Goal: Task Accomplishment & Management: Use online tool/utility

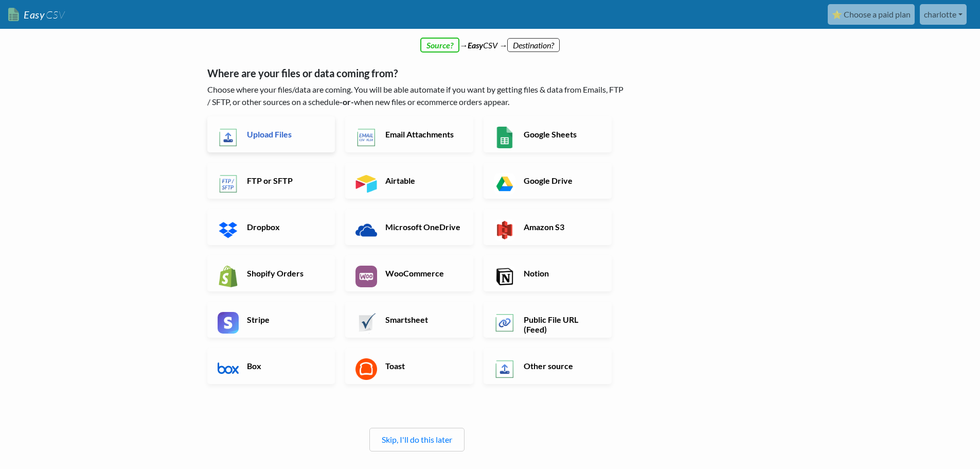
click at [290, 140] on link "Upload Files" at bounding box center [271, 134] width 128 height 36
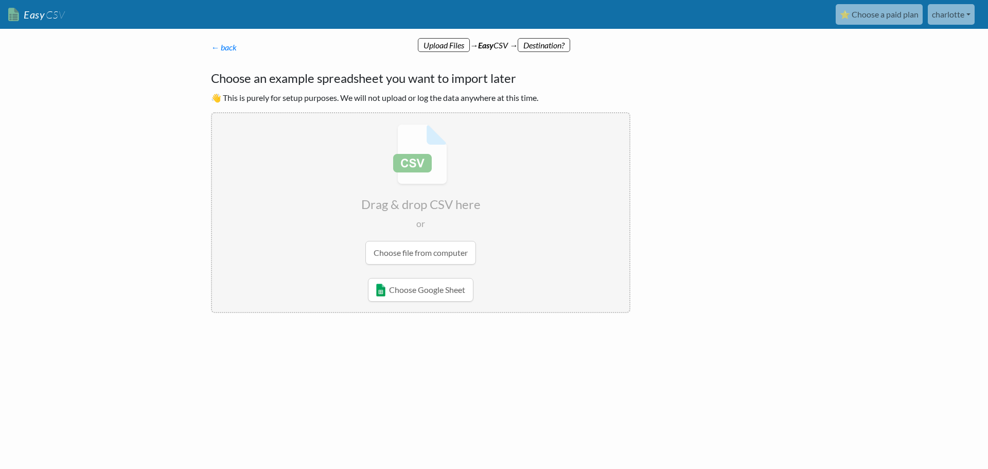
click at [430, 255] on input "file" at bounding box center [420, 194] width 417 height 162
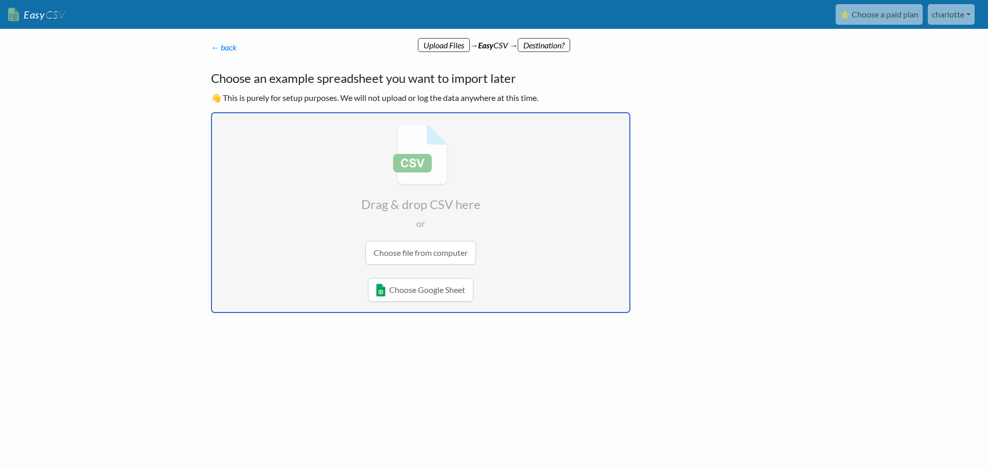
type input "C:\fakepath\2025-09-2-15-50-21_Funding_Batches.csv"
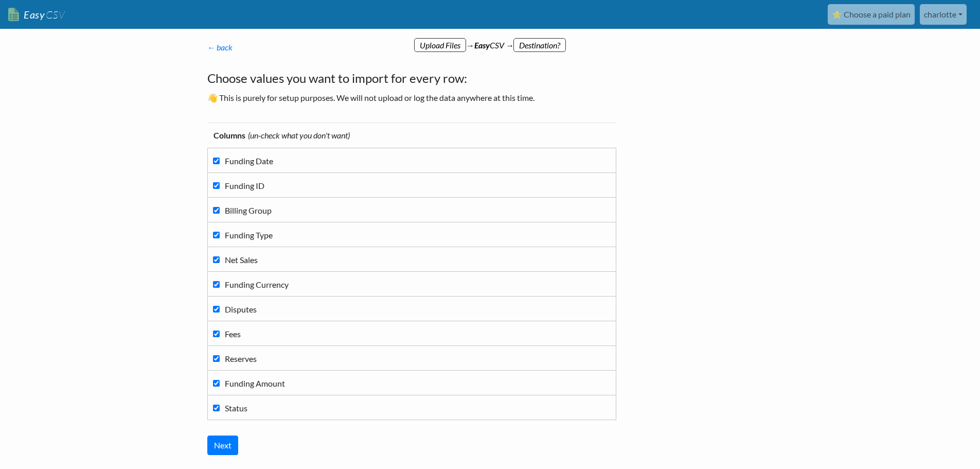
click at [215, 208] on input "Billing Group" at bounding box center [216, 210] width 7 height 7
checkbox input "false"
click at [217, 234] on input "Funding Type" at bounding box center [216, 235] width 7 height 7
checkbox input "false"
click at [229, 285] on span "Funding Currency" at bounding box center [257, 284] width 64 height 10
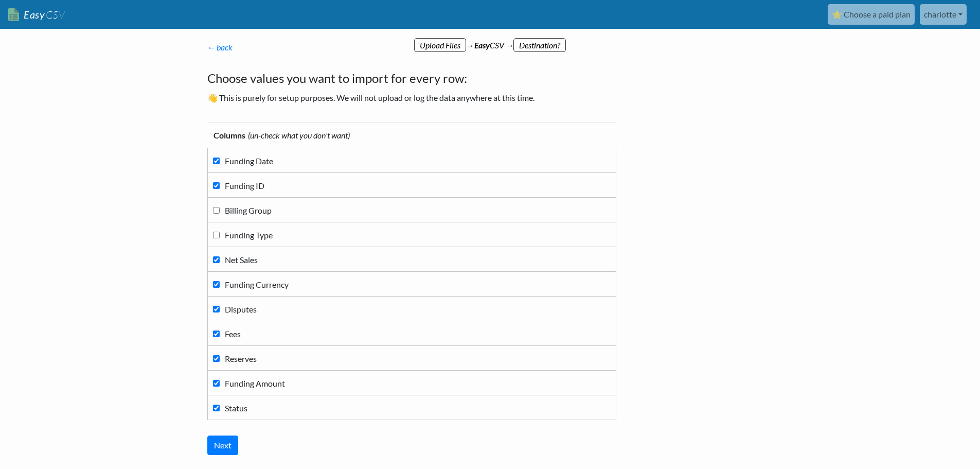
click at [220, 285] on input "Funding Currency" at bounding box center [216, 284] width 7 height 7
checkbox input "false"
click at [227, 310] on span "Disputes" at bounding box center [241, 309] width 32 height 10
click at [220, 310] on input "Disputes" at bounding box center [216, 309] width 7 height 7
checkbox input "false"
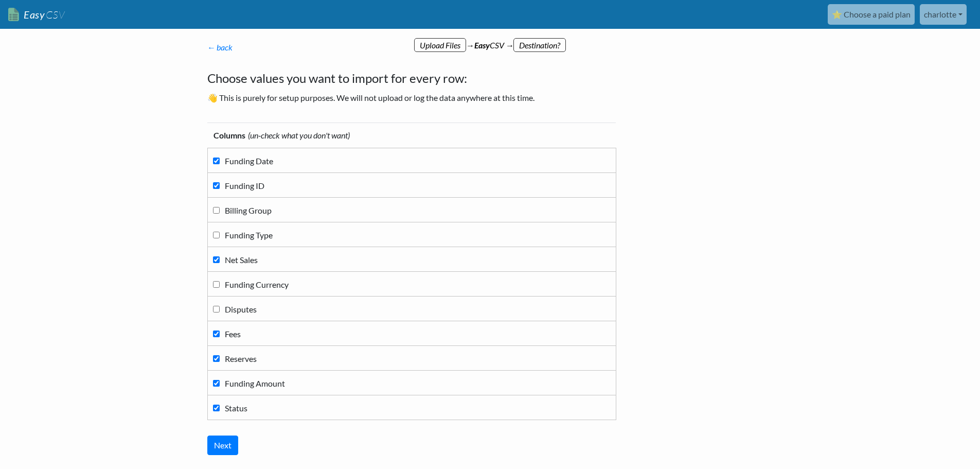
click at [232, 361] on span "Reserves" at bounding box center [241, 359] width 32 height 10
click at [220, 361] on input "Reserves" at bounding box center [216, 358] width 7 height 7
checkbox input "false"
click at [232, 382] on span "Funding Amount" at bounding box center [255, 383] width 60 height 10
click at [220, 382] on input "Funding Amount" at bounding box center [216, 383] width 7 height 7
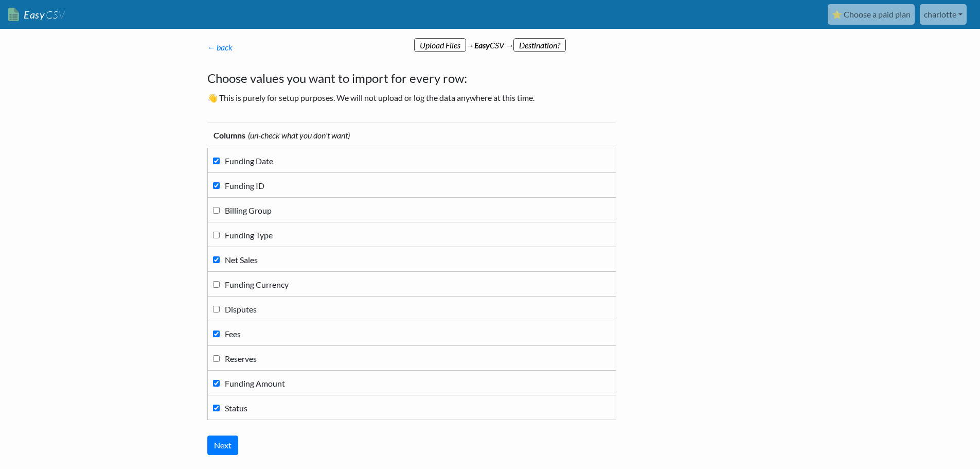
checkbox input "false"
click at [228, 409] on span "Status" at bounding box center [236, 408] width 23 height 10
click at [220, 409] on input "Status" at bounding box center [216, 407] width 7 height 7
checkbox input "false"
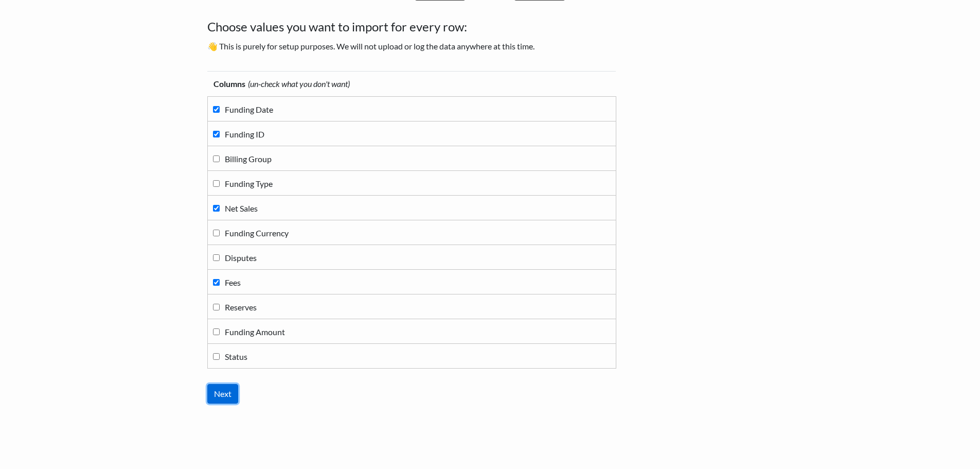
click at [232, 390] on input "Next" at bounding box center [222, 394] width 31 height 20
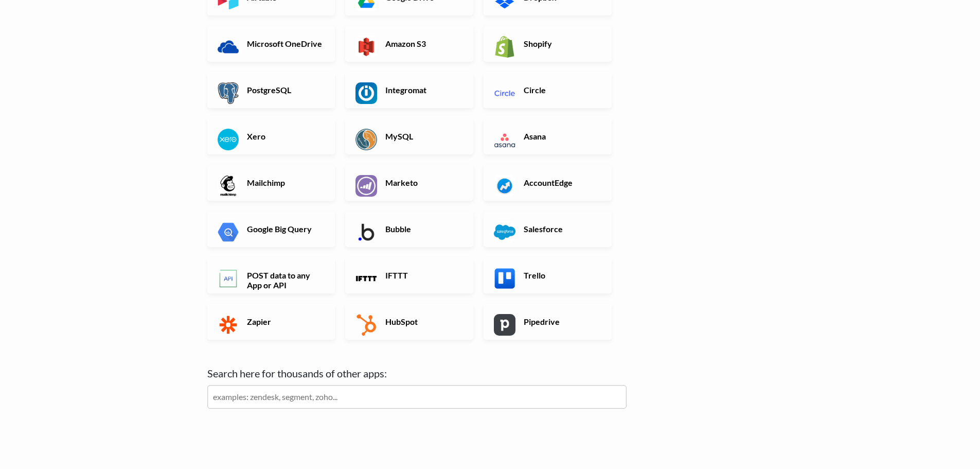
scroll to position [154, 0]
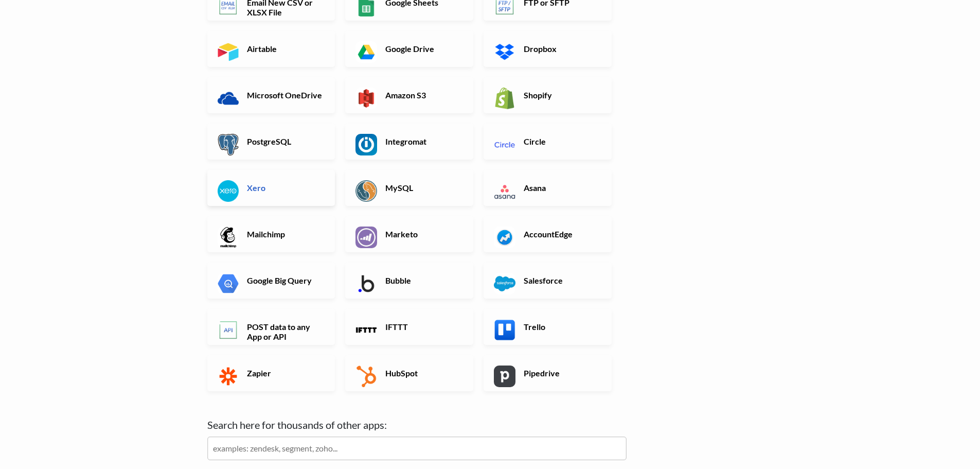
click at [262, 184] on h6 "Xero" at bounding box center [284, 188] width 81 height 10
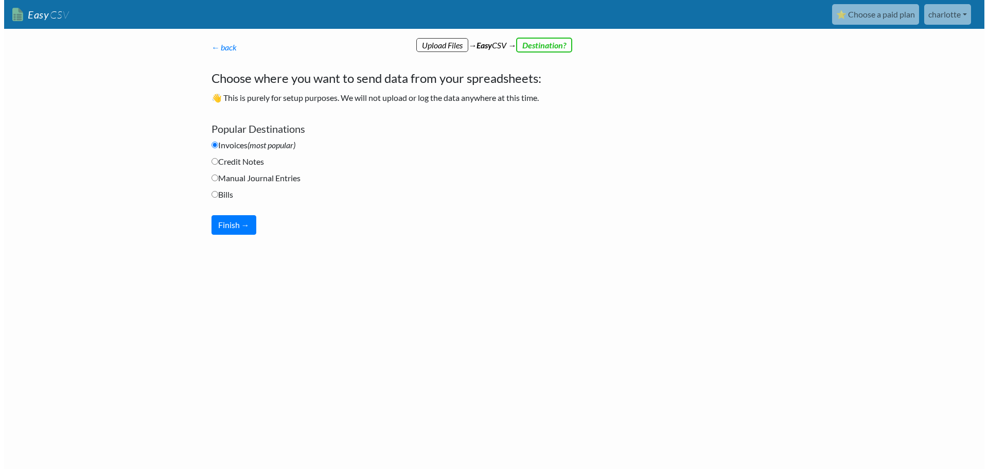
scroll to position [0, 0]
click at [241, 225] on button "Finish →" at bounding box center [233, 225] width 45 height 20
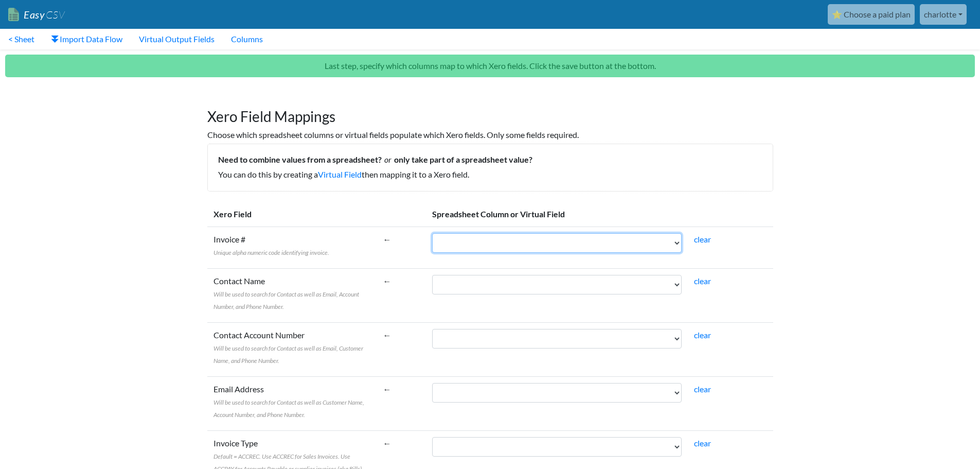
click at [679, 242] on select "Funding Date Funding ID Net Sales Fees" at bounding box center [557, 243] width 250 height 20
select select "cr_750635"
click at [455, 233] on select "Funding Date Funding ID Net Sales Fees" at bounding box center [557, 243] width 250 height 20
click at [526, 289] on select "Funding Date Funding ID Net Sales Fees" at bounding box center [557, 285] width 250 height 20
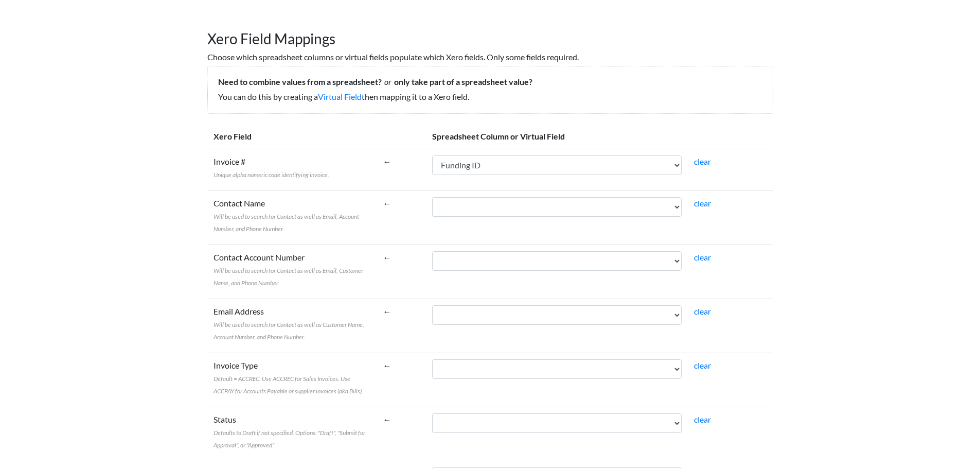
scroll to position [103, 0]
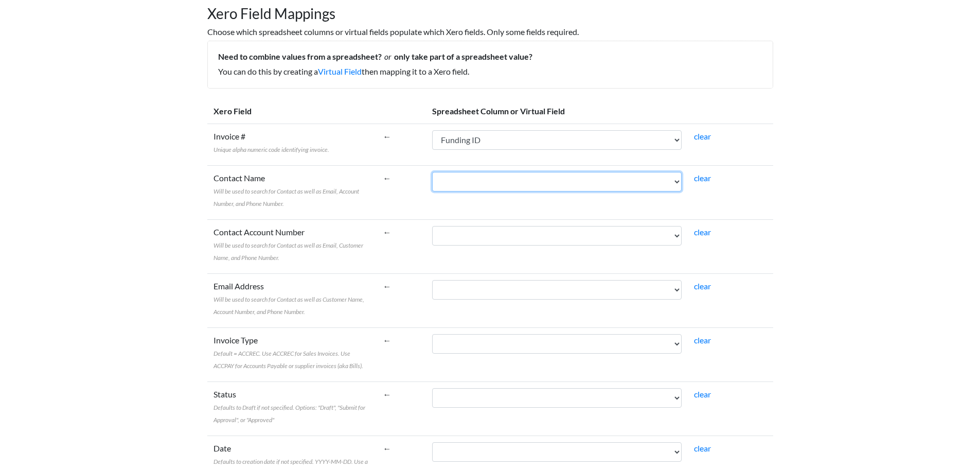
click at [476, 183] on select "Funding Date Funding ID Net Sales Fees" at bounding box center [557, 182] width 250 height 20
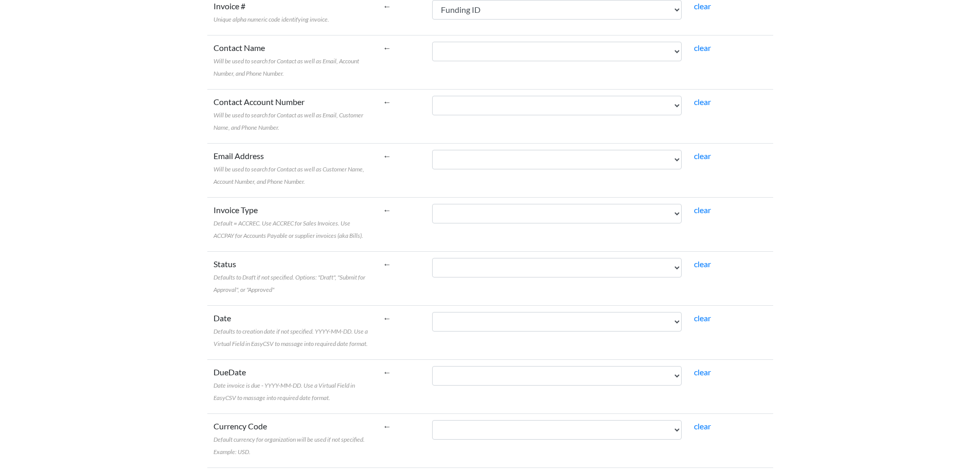
scroll to position [257, 0]
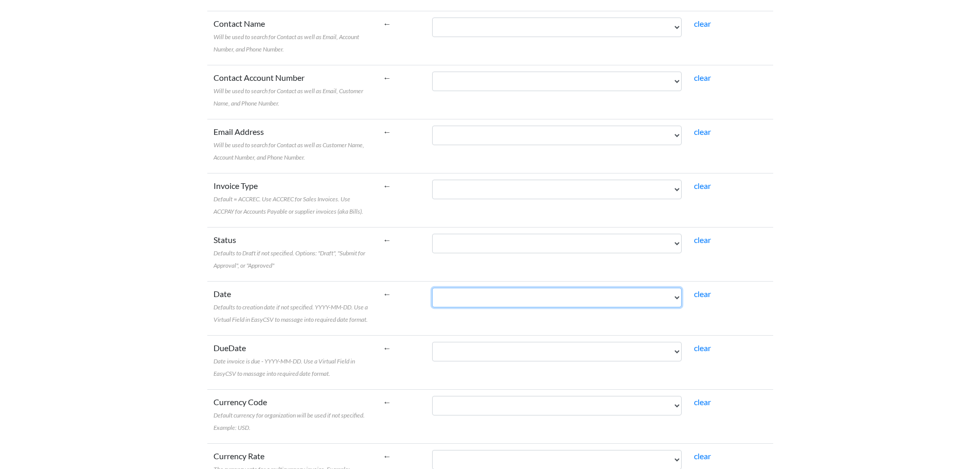
click at [680, 301] on select "Funding Date Funding ID Net Sales Fees" at bounding box center [557, 298] width 250 height 20
select select "cr_750634"
click at [455, 288] on select "Funding Date Funding ID Net Sales Fees" at bounding box center [557, 298] width 250 height 20
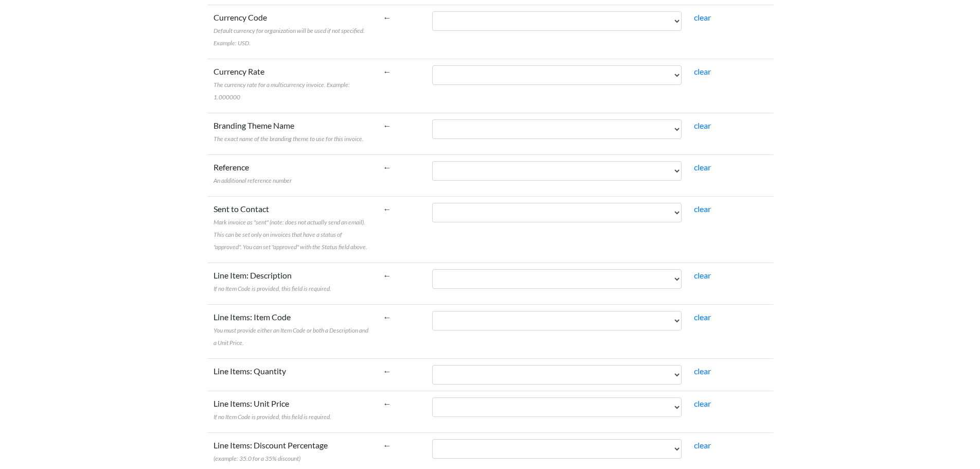
scroll to position [617, 0]
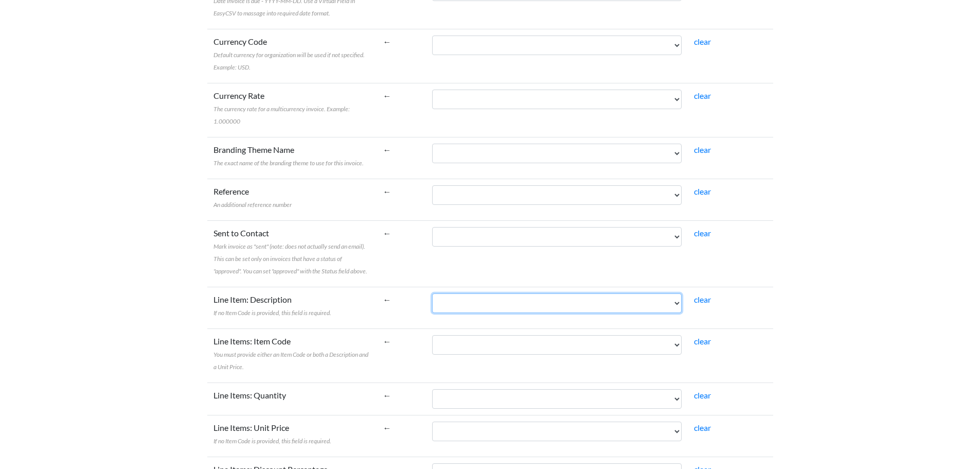
click at [682, 293] on select "Funding Date Funding ID Net Sales Fees" at bounding box center [557, 303] width 250 height 20
click at [537, 293] on select "Funding Date Funding ID Net Sales Fees" at bounding box center [557, 303] width 250 height 20
click at [533, 293] on select "Funding Date Funding ID Net Sales Fees" at bounding box center [557, 303] width 250 height 20
click at [479, 293] on select "Funding Date Funding ID Net Sales Fees" at bounding box center [557, 303] width 250 height 20
click at [770, 267] on td "clear" at bounding box center [730, 253] width 85 height 66
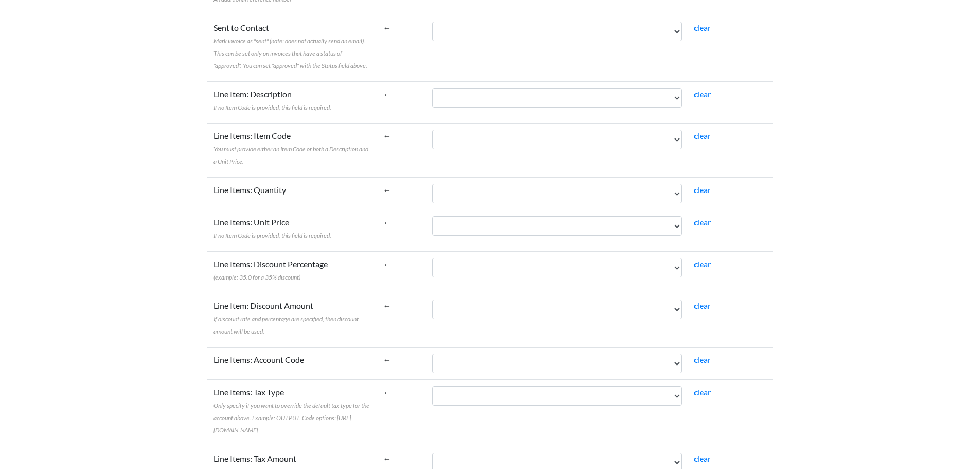
scroll to position [823, 0]
click at [681, 385] on select "Funding Date Funding ID Net Sales Fees" at bounding box center [557, 395] width 250 height 20
click at [737, 396] on td "clear" at bounding box center [730, 412] width 85 height 66
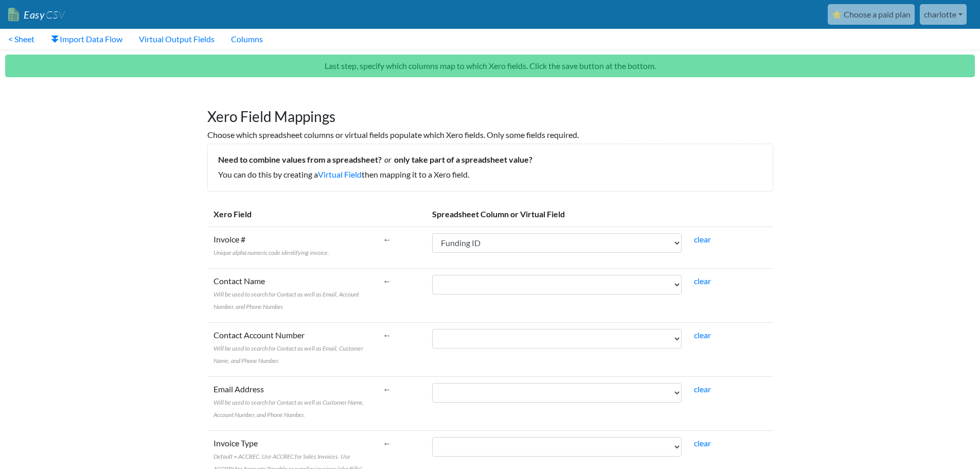
scroll to position [51, 0]
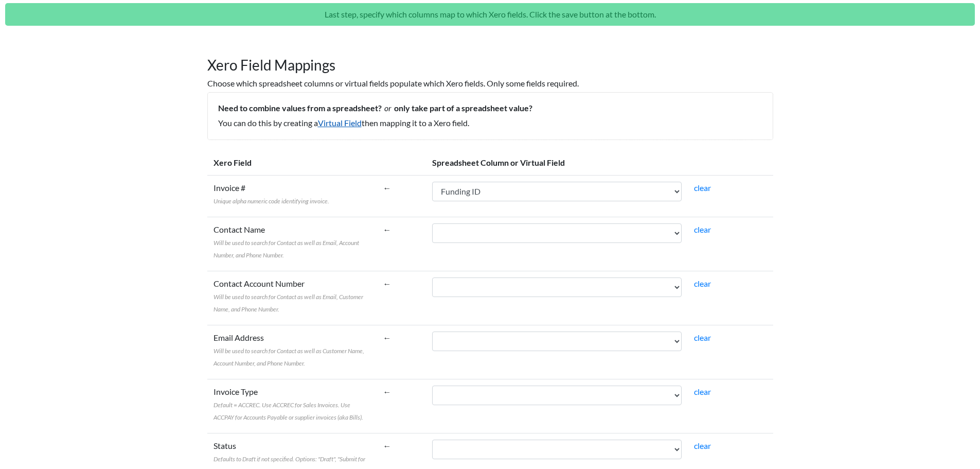
click at [350, 127] on link "Virtual Field" at bounding box center [340, 123] width 44 height 10
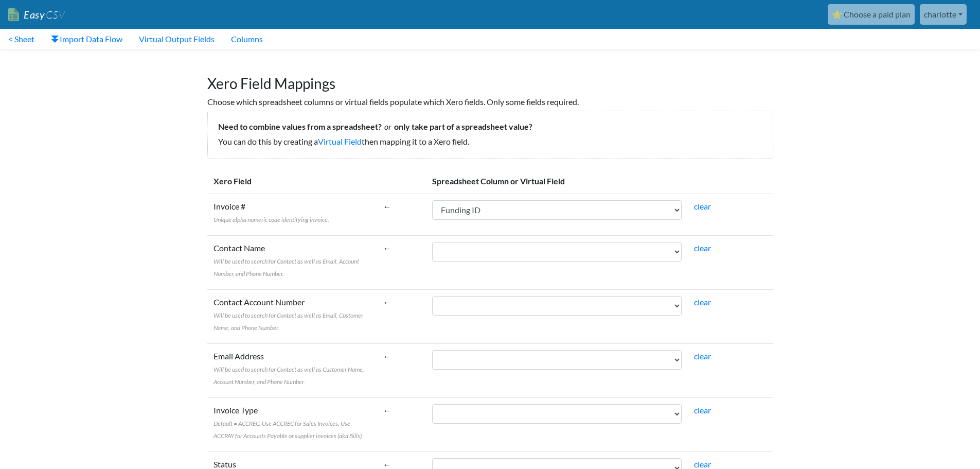
select select "cr_750635"
select select "cr_750634"
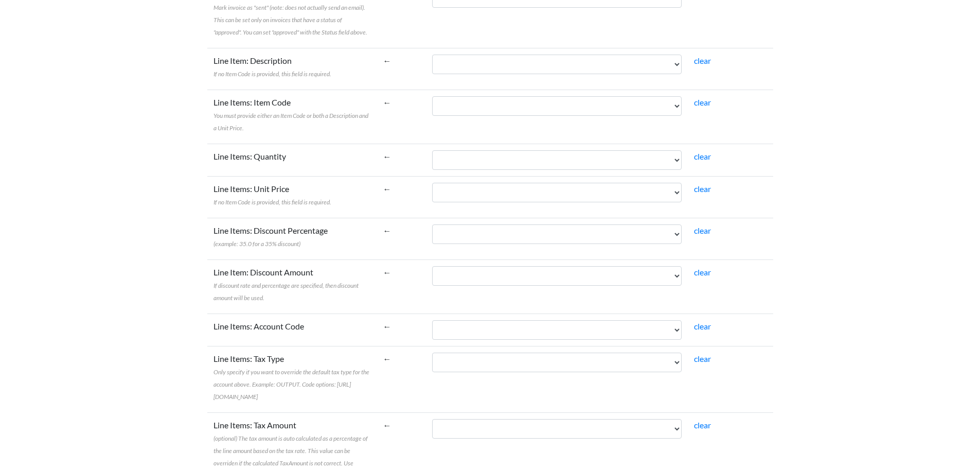
scroll to position [772, 0]
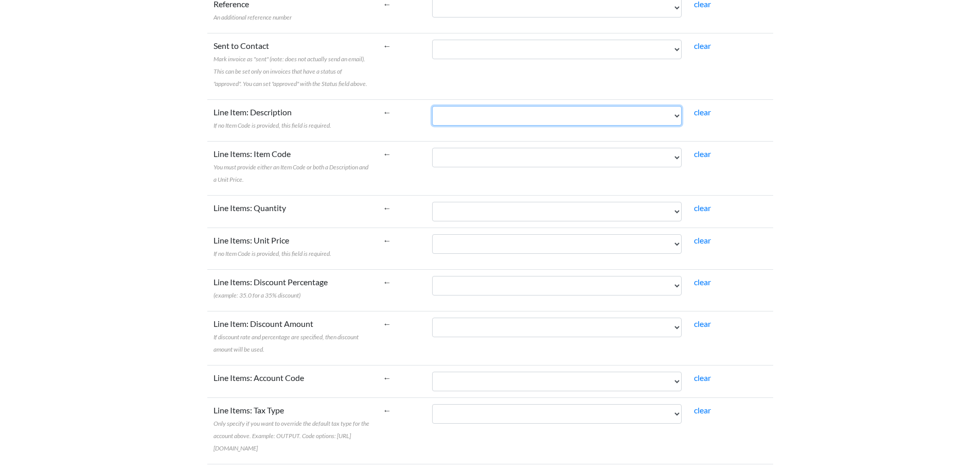
click at [536, 106] on select "Funding Date Funding ID Net Sales Fees" at bounding box center [557, 116] width 250 height 20
click at [793, 132] on body "Easy CSV ⭐ Choose a paid plan [PERSON_NAME] Vcsaccountancy All Flows All CSV Ge…" at bounding box center [490, 43] width 980 height 1631
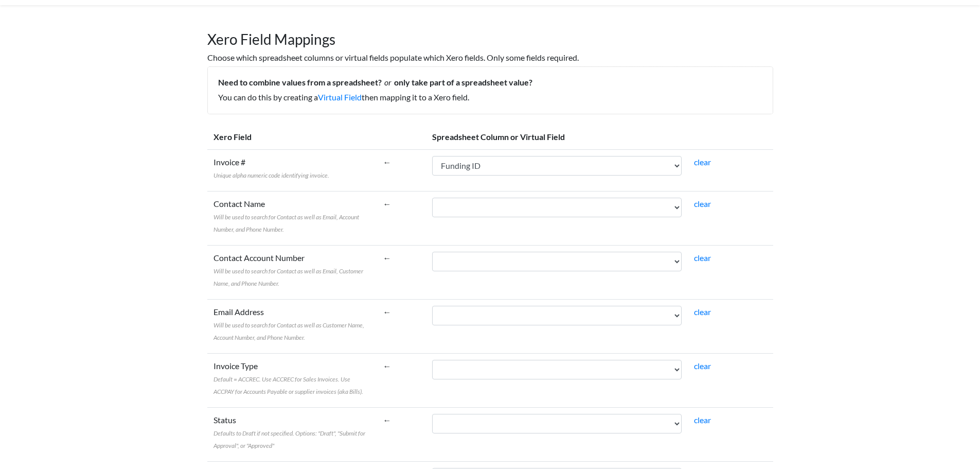
scroll to position [147, 0]
